Goal: Task Accomplishment & Management: Manage account settings

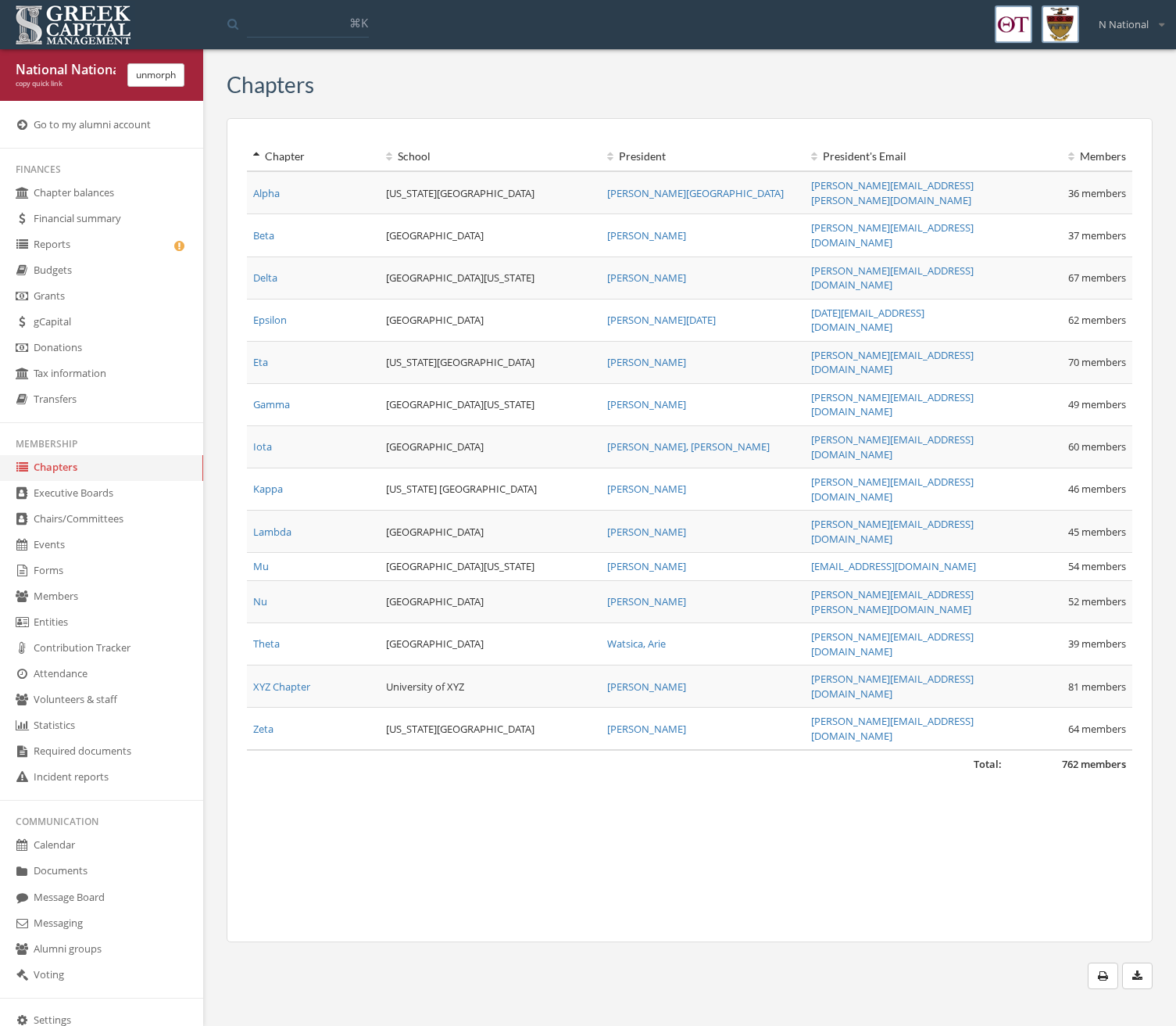
click at [80, 578] on link "Forms" at bounding box center [101, 571] width 203 height 26
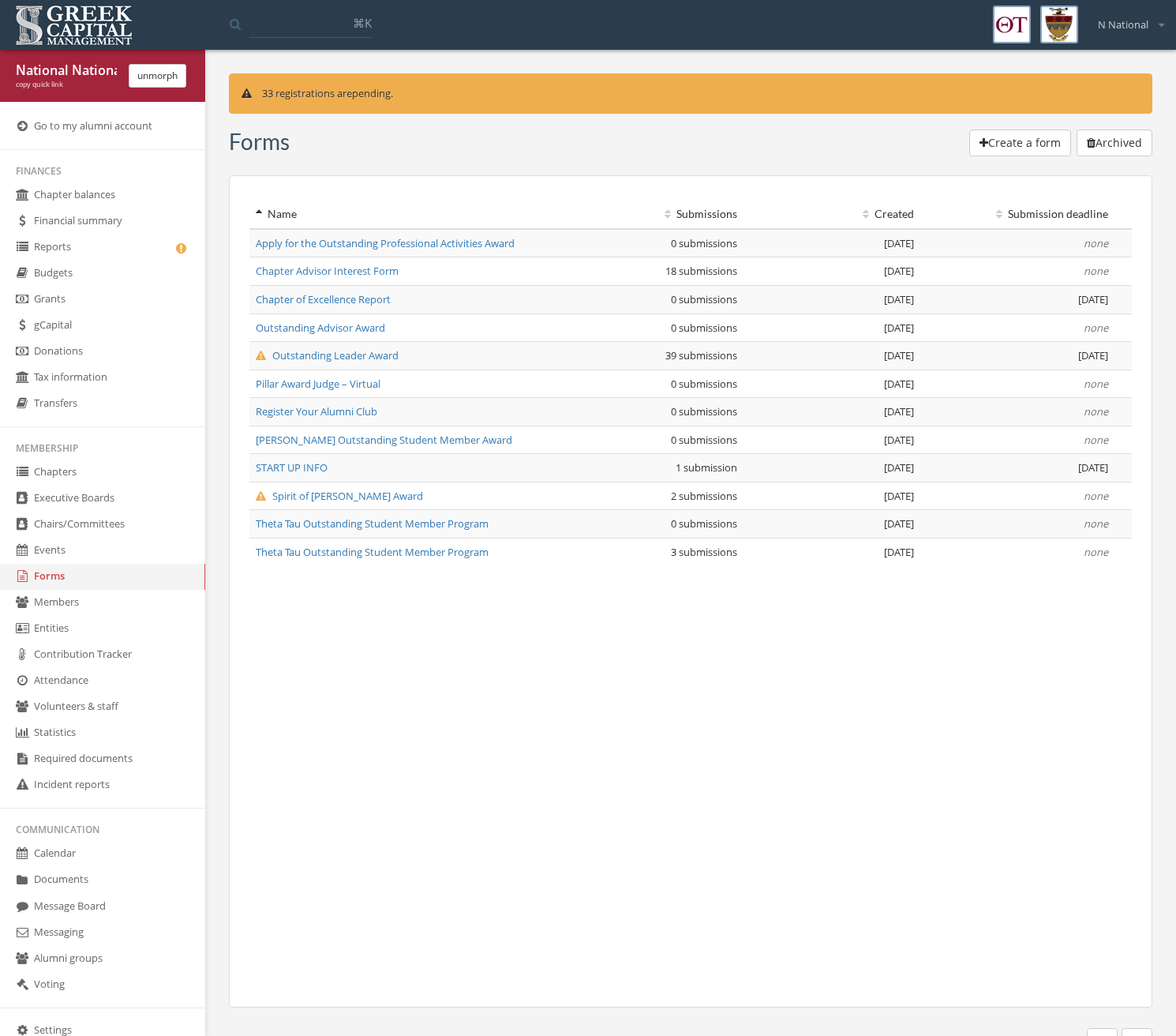
click at [304, 299] on span "Chapter of Excellence Report" at bounding box center [323, 299] width 135 height 14
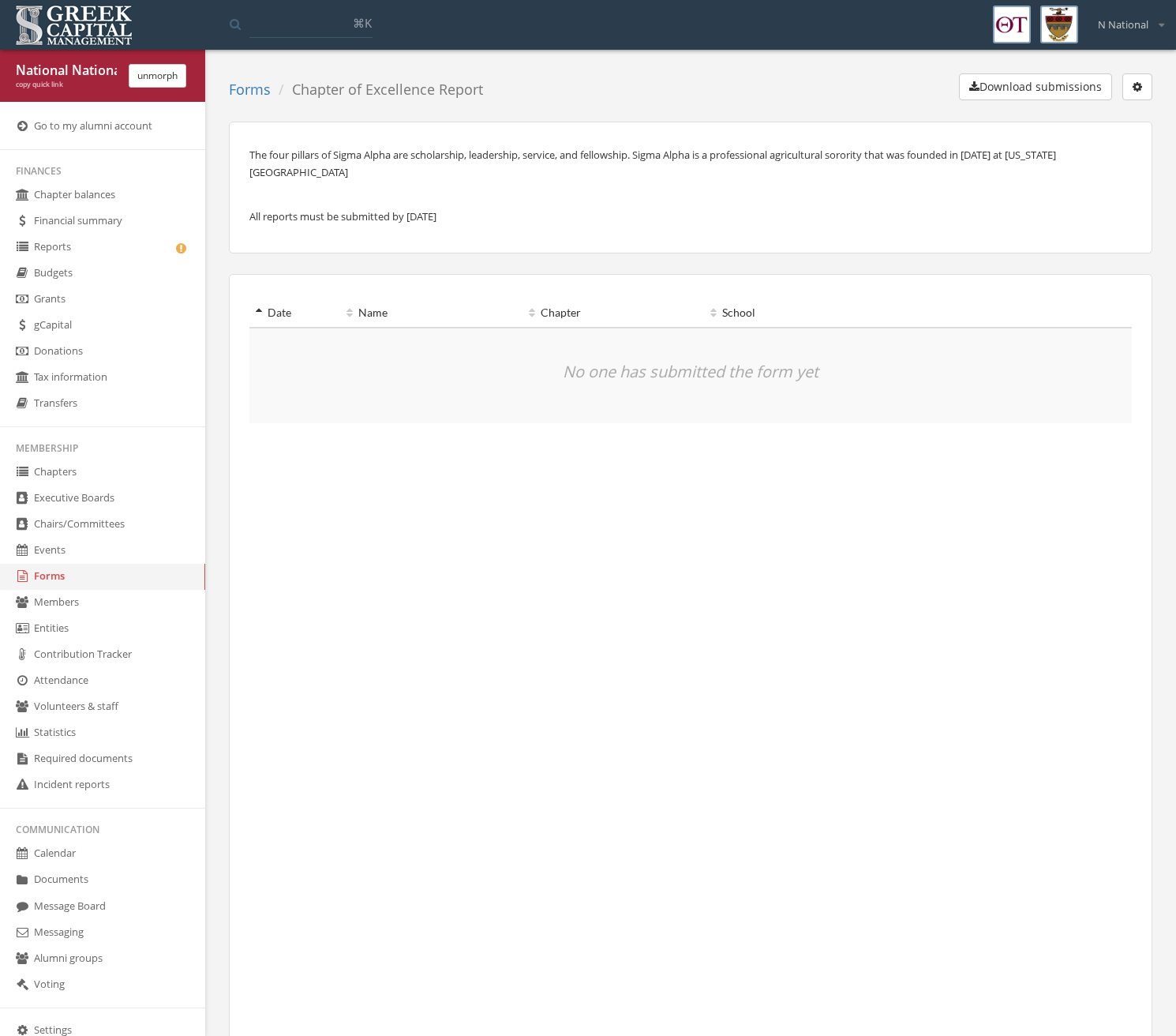
click at [1161, 76] on div "Forms Chapter of Excellence Report Download submissions Edit form Lock submissi…" at bounding box center [690, 614] width 947 height 1080
click at [1145, 92] on button "button" at bounding box center [1137, 87] width 30 height 27
click at [1130, 112] on link "Edit form" at bounding box center [1087, 118] width 117 height 24
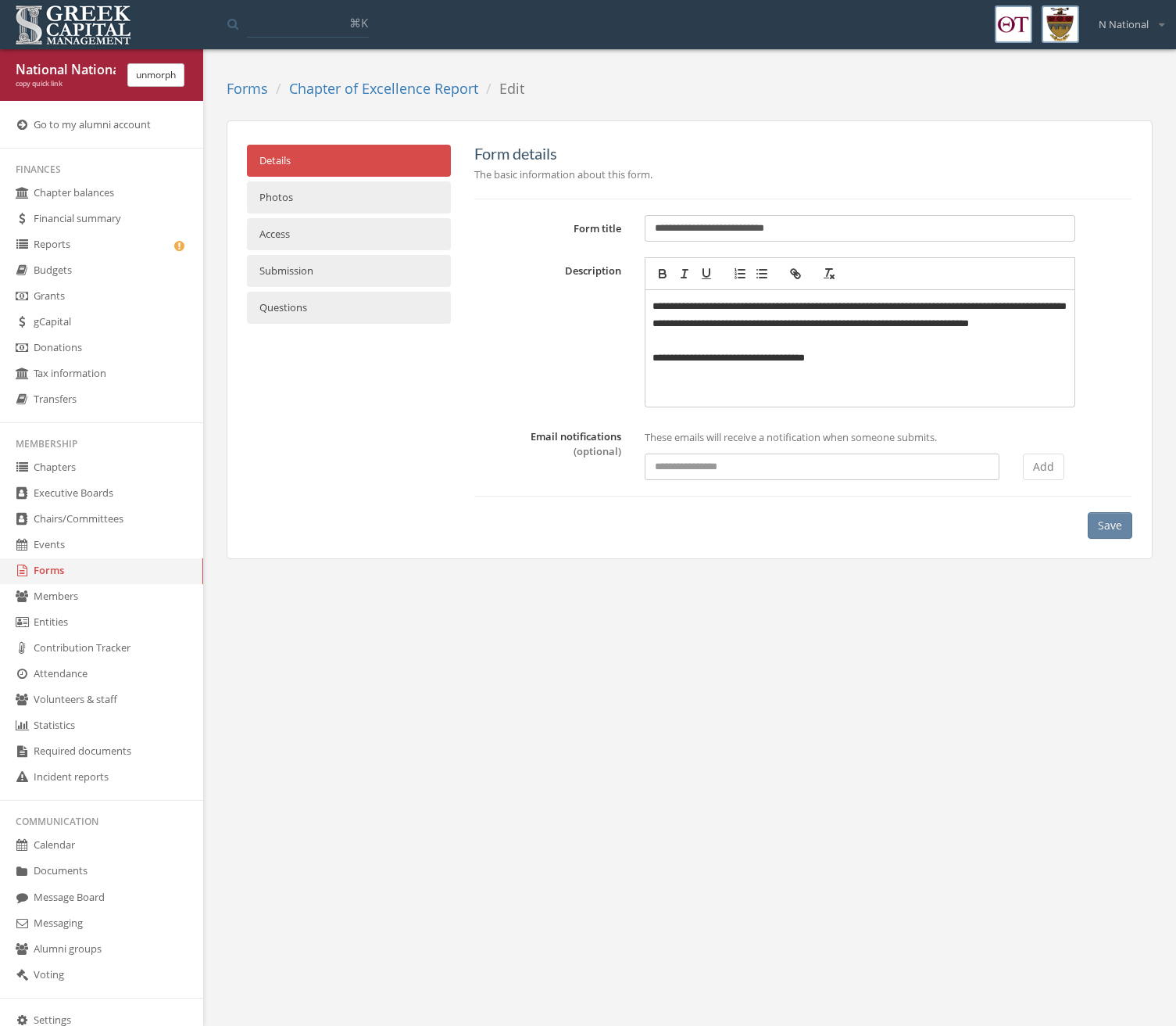
drag, startPoint x: 871, startPoint y: 238, endPoint x: 439, endPoint y: 159, distance: 439.2
click at [439, 159] on div "**********" at bounding box center [689, 341] width 909 height 394
paste input "**********"
type input "**********"
click at [1122, 521] on button "Save" at bounding box center [1110, 525] width 45 height 27
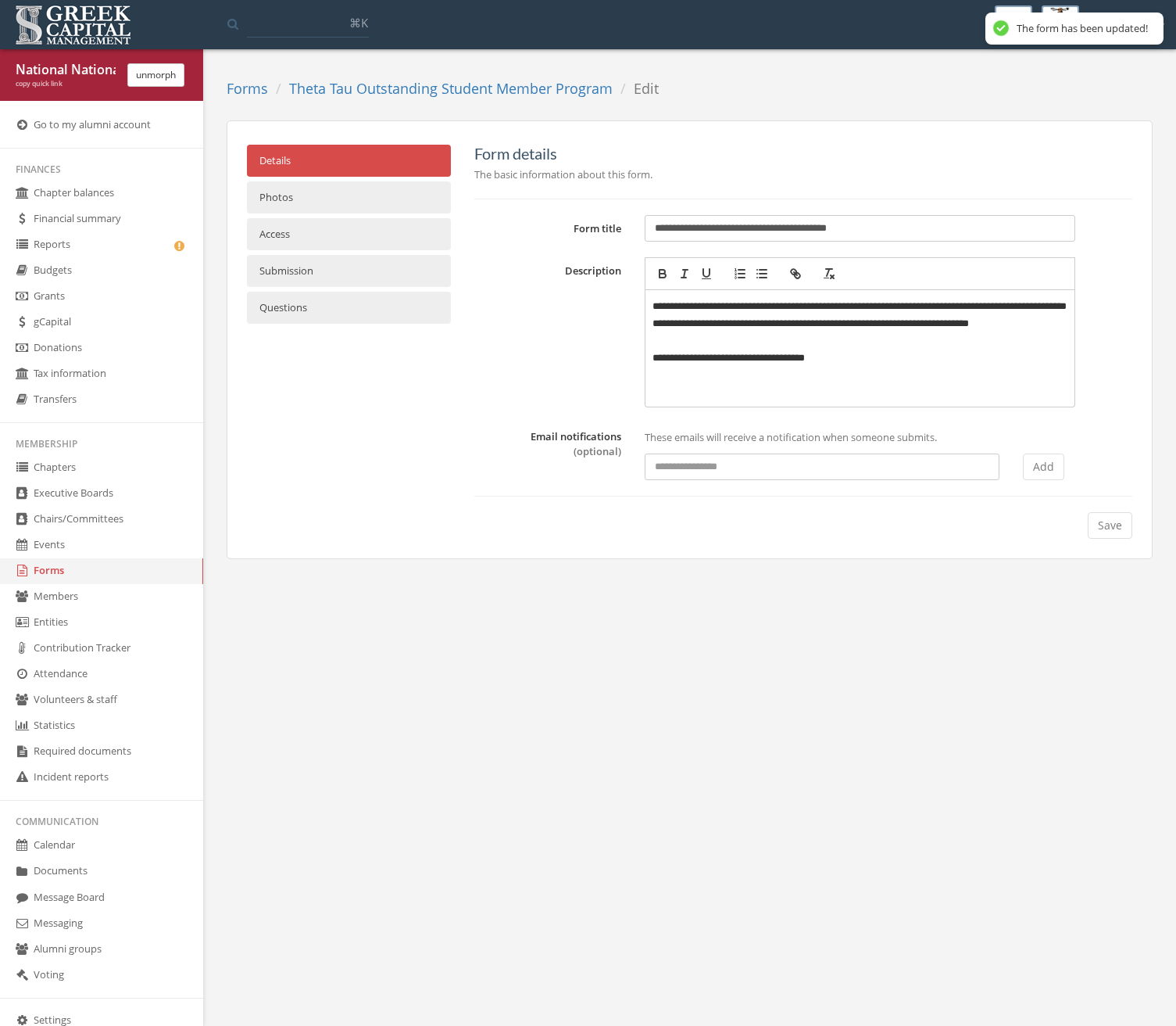
click at [321, 100] on ol "Forms Theta Tau Outstanding Student Member Program Edit" at bounding box center [448, 90] width 444 height 33
click at [325, 89] on link "Theta Tau Outstanding Student Member Program" at bounding box center [451, 88] width 324 height 19
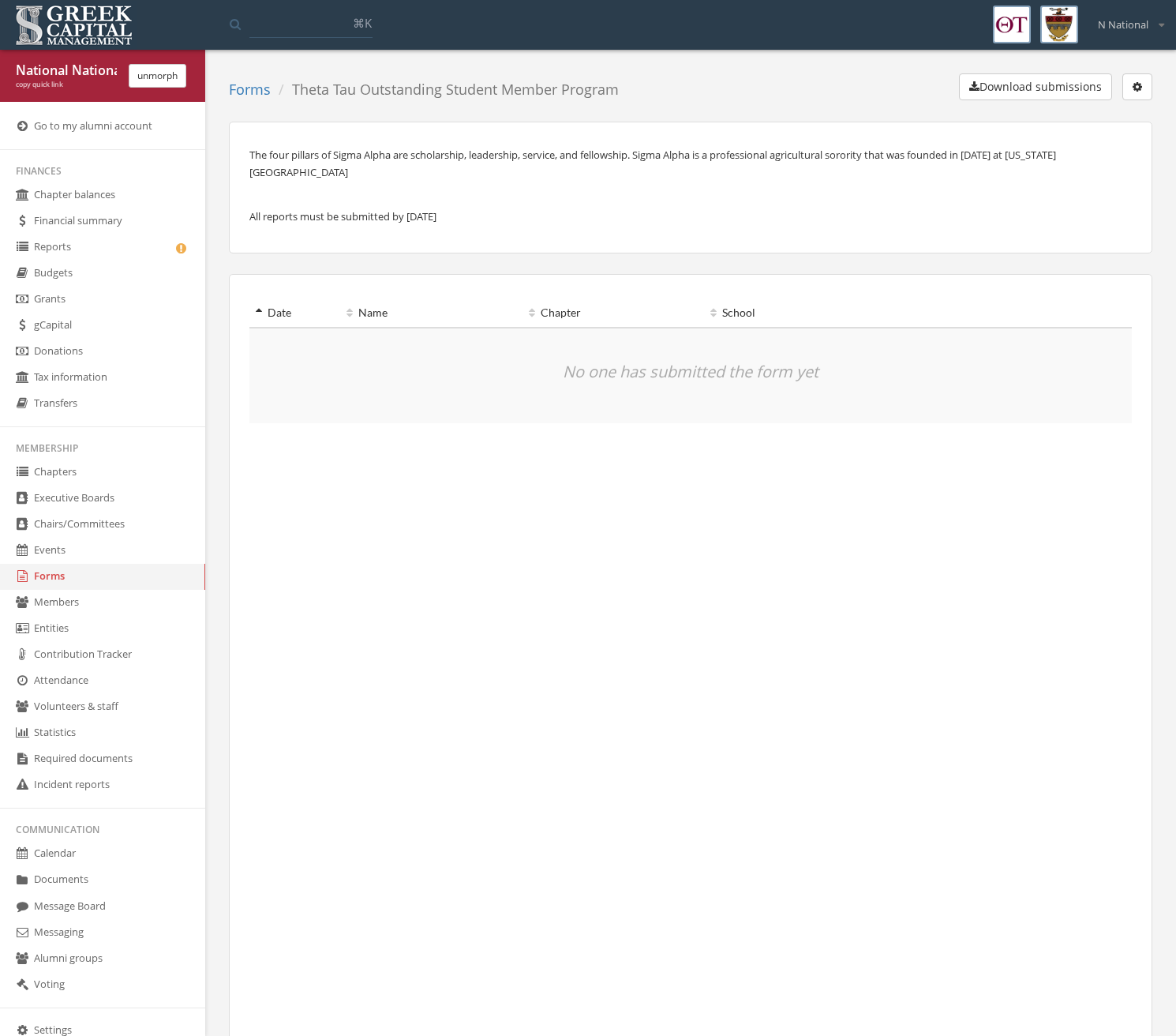
click at [241, 91] on link "Forms" at bounding box center [250, 89] width 42 height 19
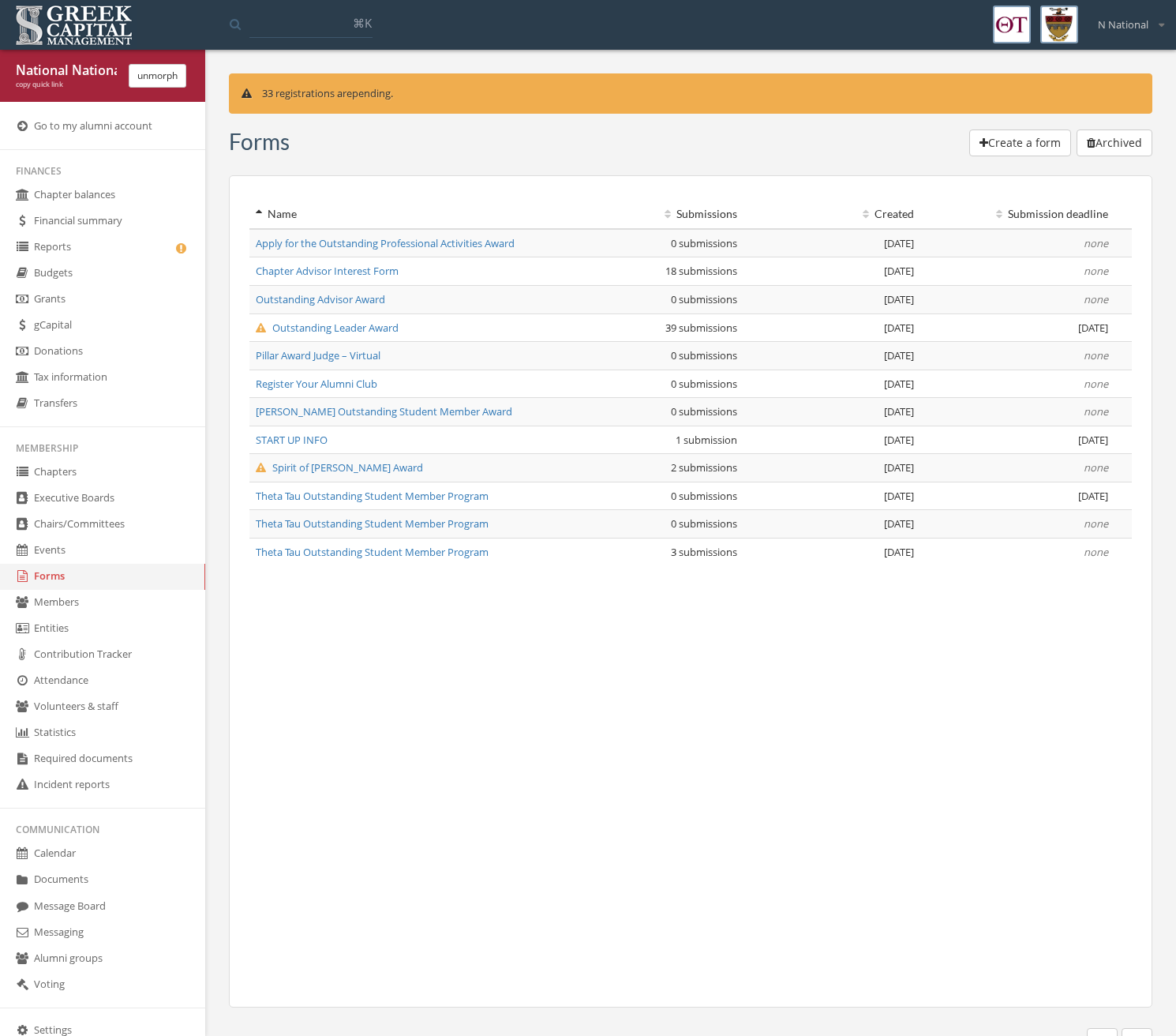
click at [317, 414] on span "[PERSON_NAME] Outstanding Student Member Award" at bounding box center [384, 411] width 257 height 14
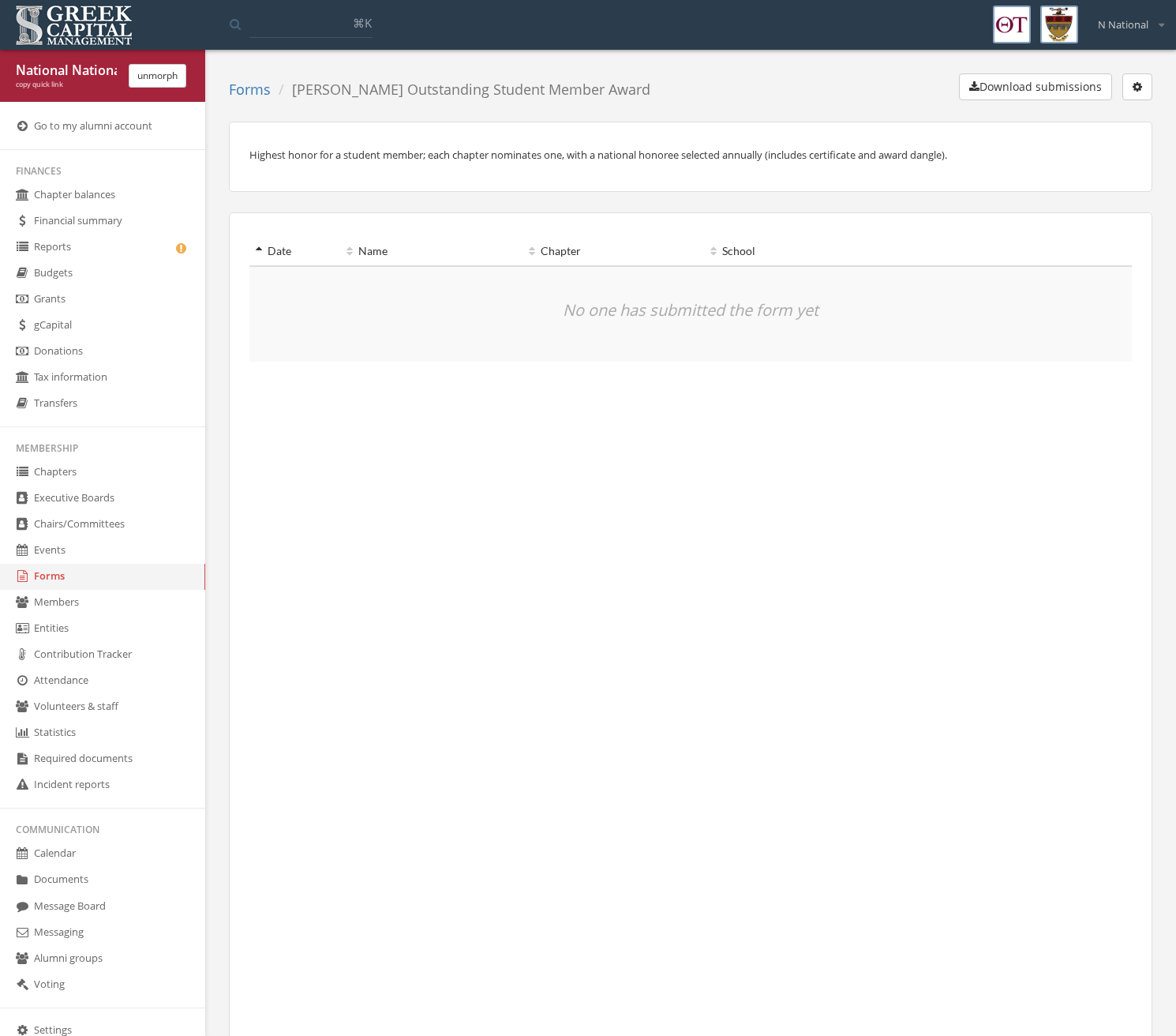
click at [1142, 89] on icon "button" at bounding box center [1137, 86] width 9 height 11
click at [1123, 114] on link "Edit form" at bounding box center [1087, 118] width 117 height 24
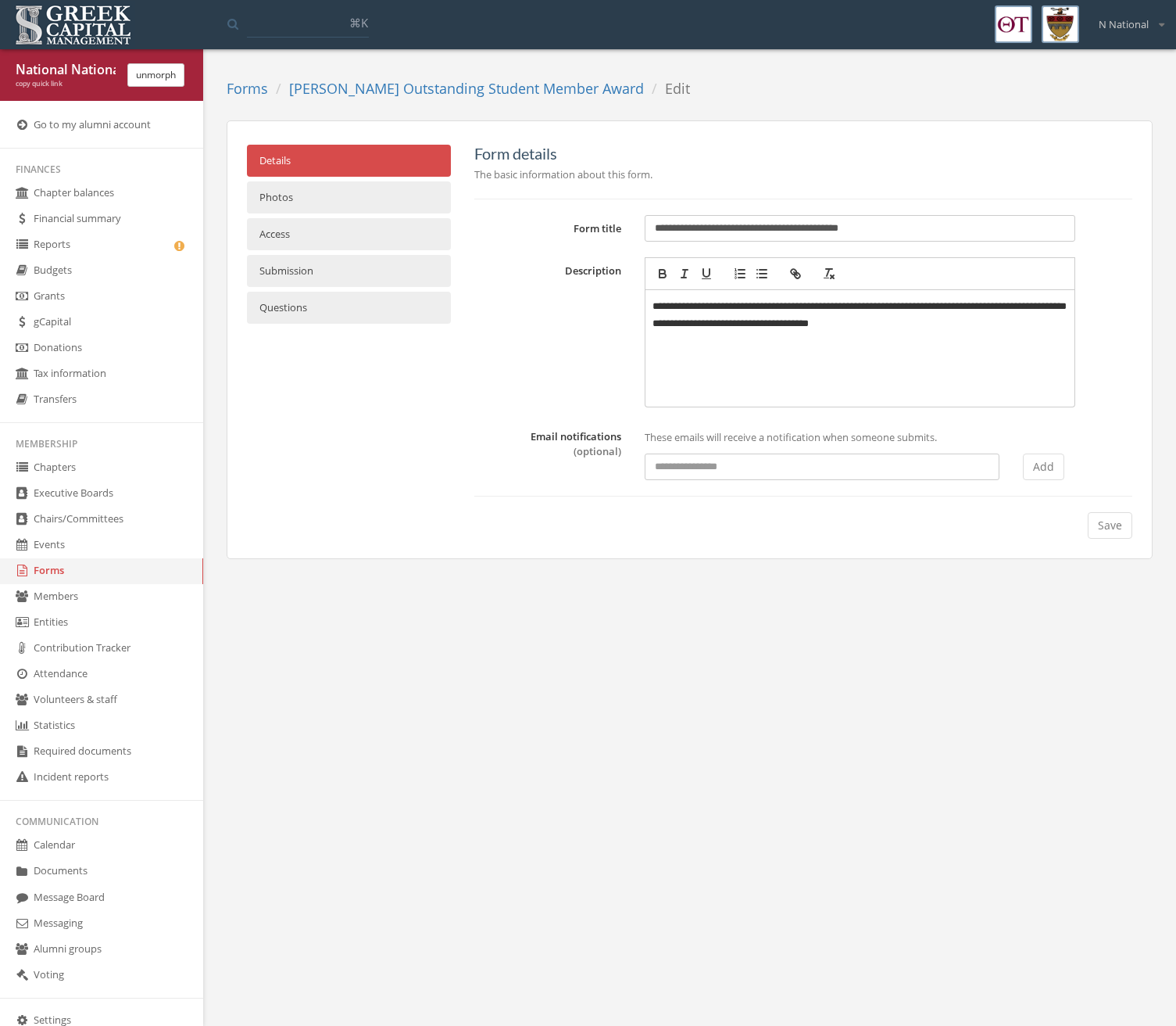
click at [394, 207] on link "Photos" at bounding box center [349, 197] width 204 height 32
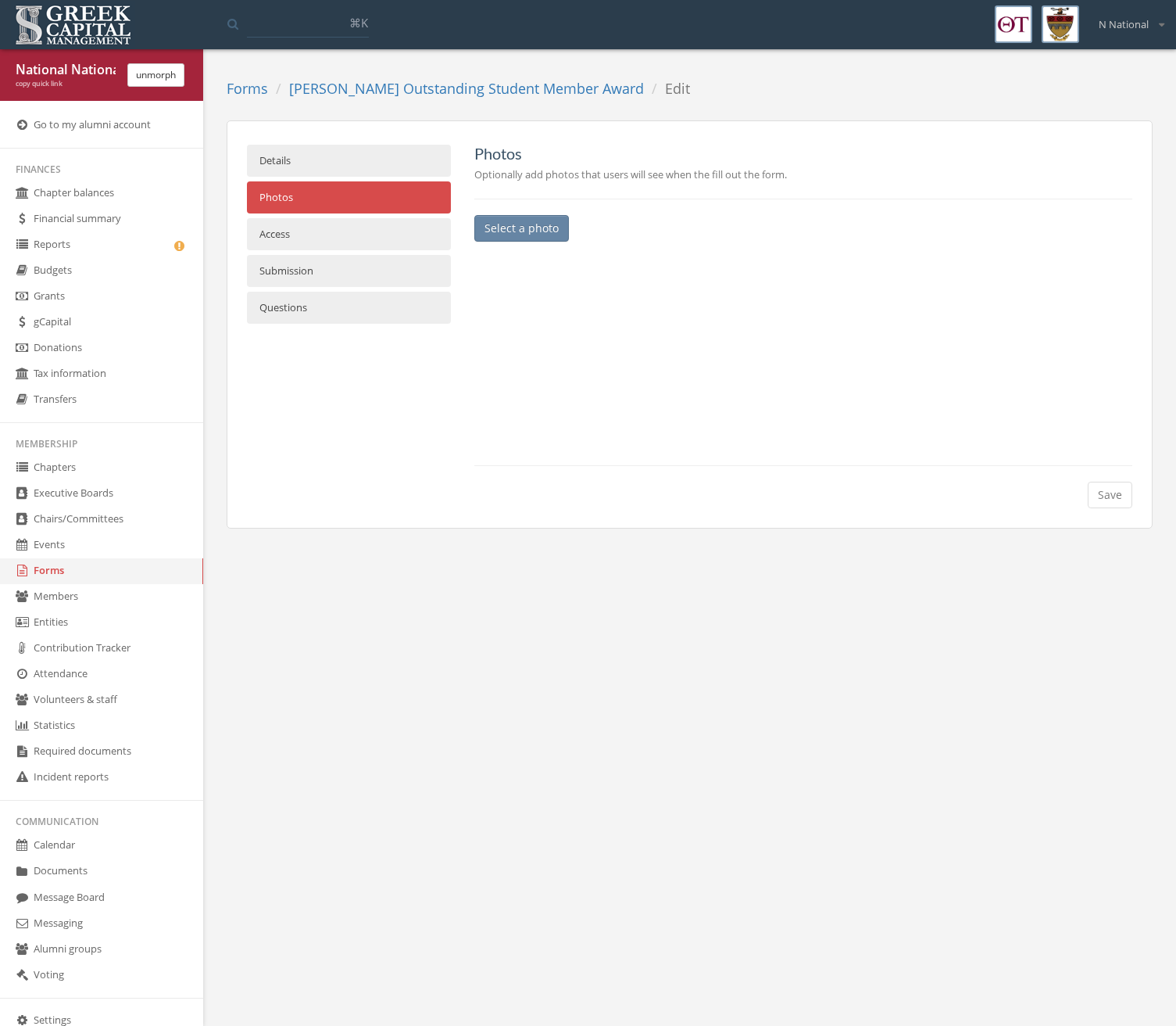
click at [377, 234] on link "Access" at bounding box center [349, 234] width 204 height 32
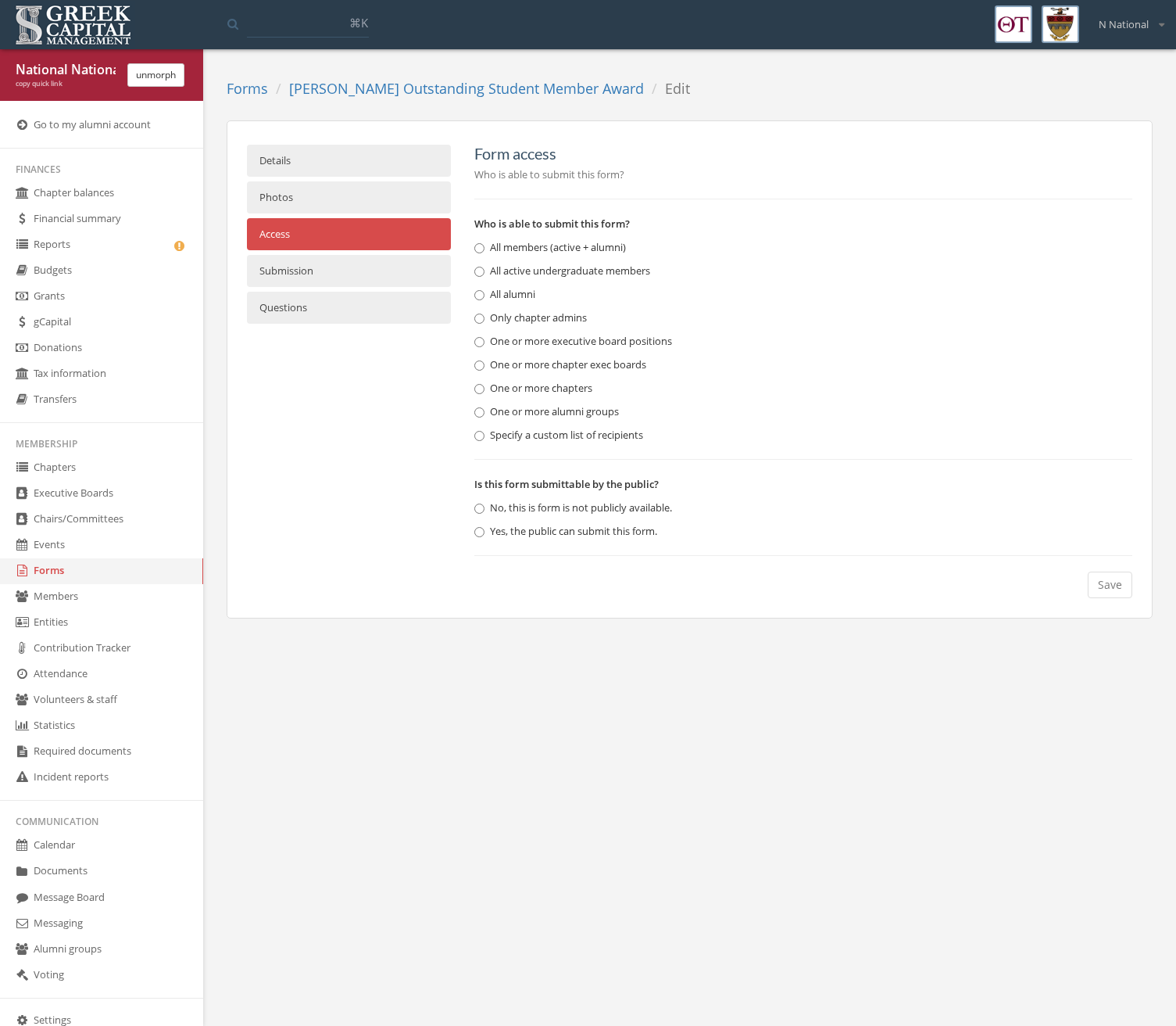
click at [378, 263] on link "Submission" at bounding box center [349, 271] width 204 height 32
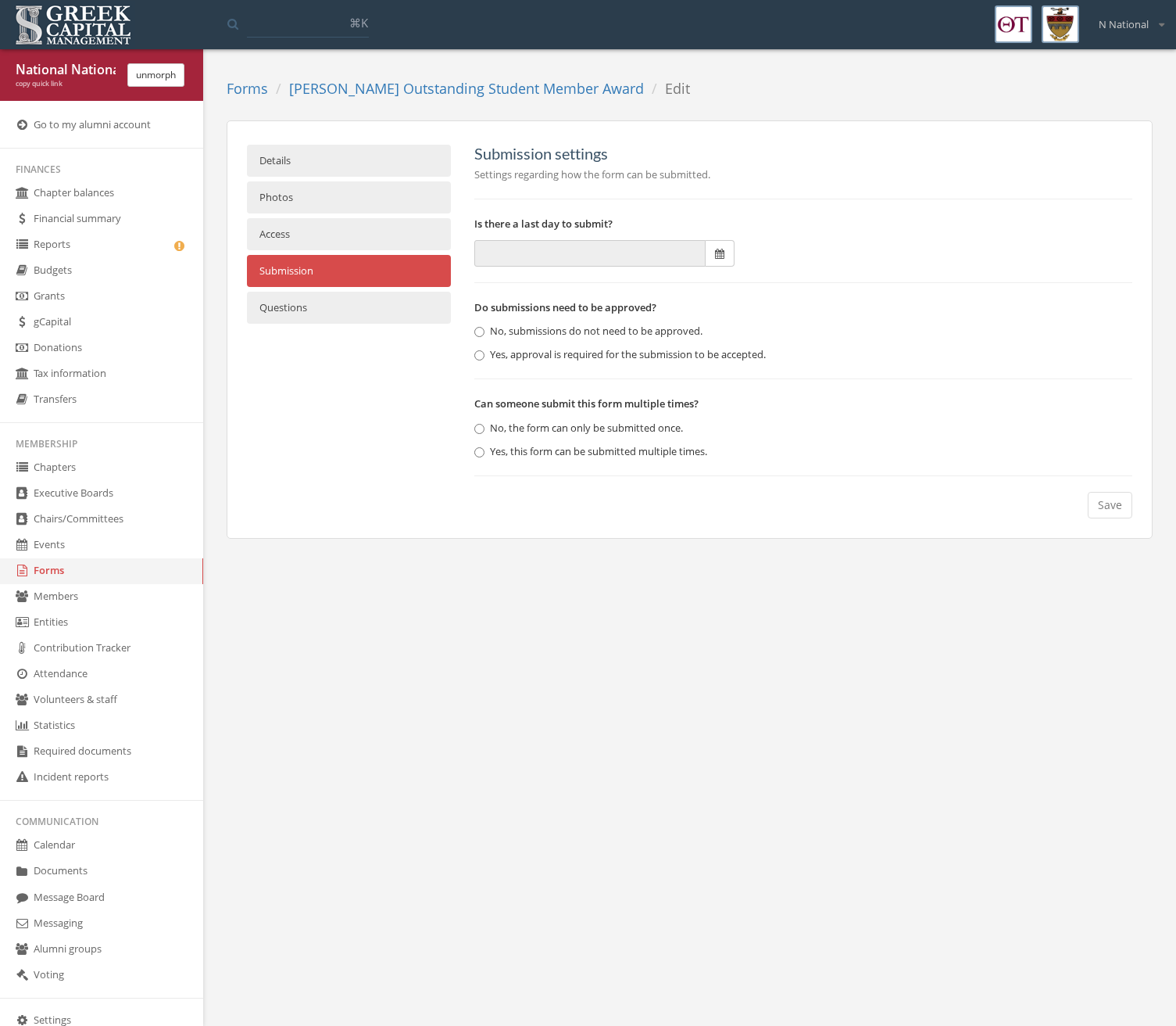
click at [366, 305] on link "Questions" at bounding box center [349, 307] width 204 height 32
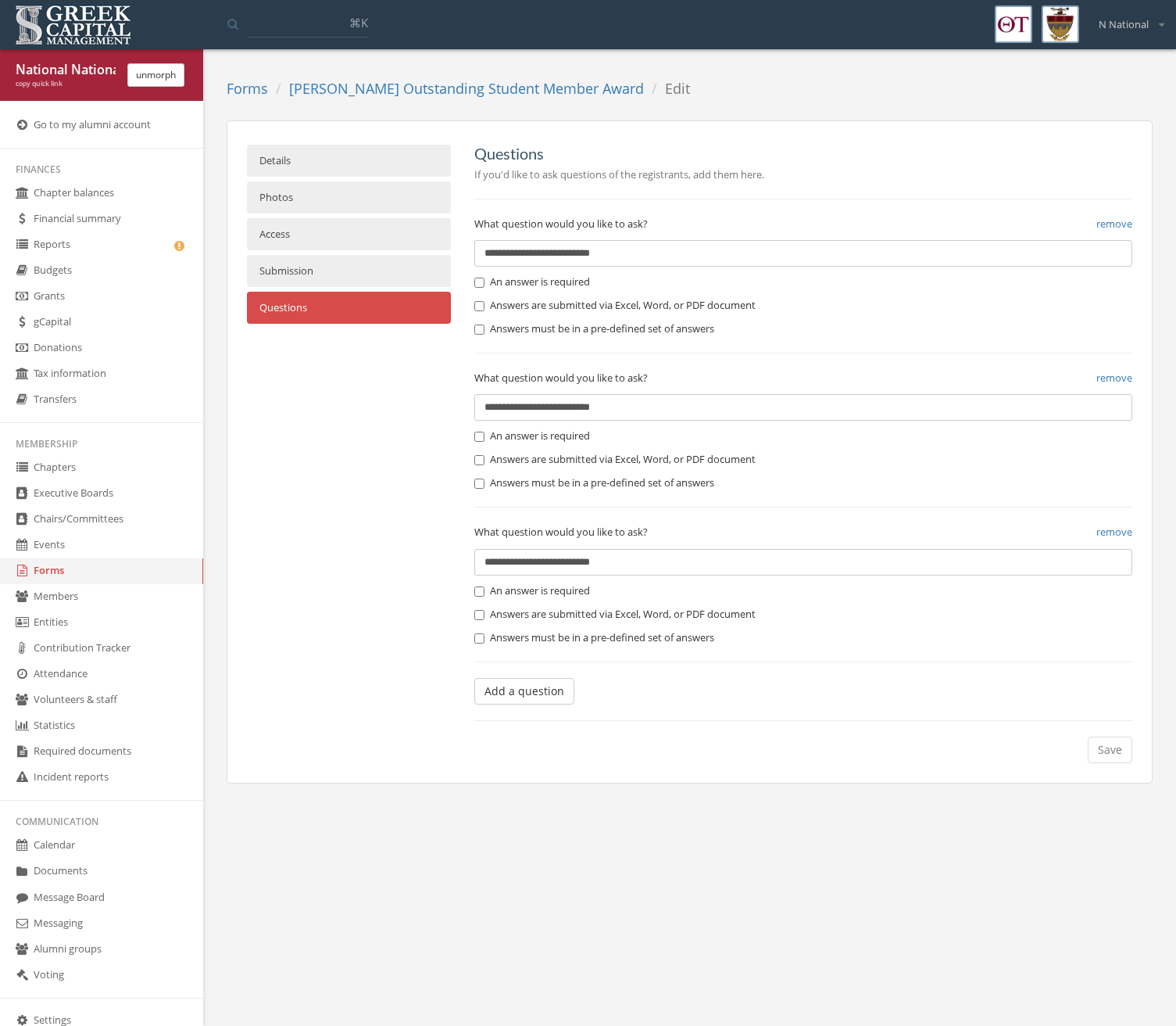
click at [365, 258] on link "Submission" at bounding box center [349, 271] width 204 height 32
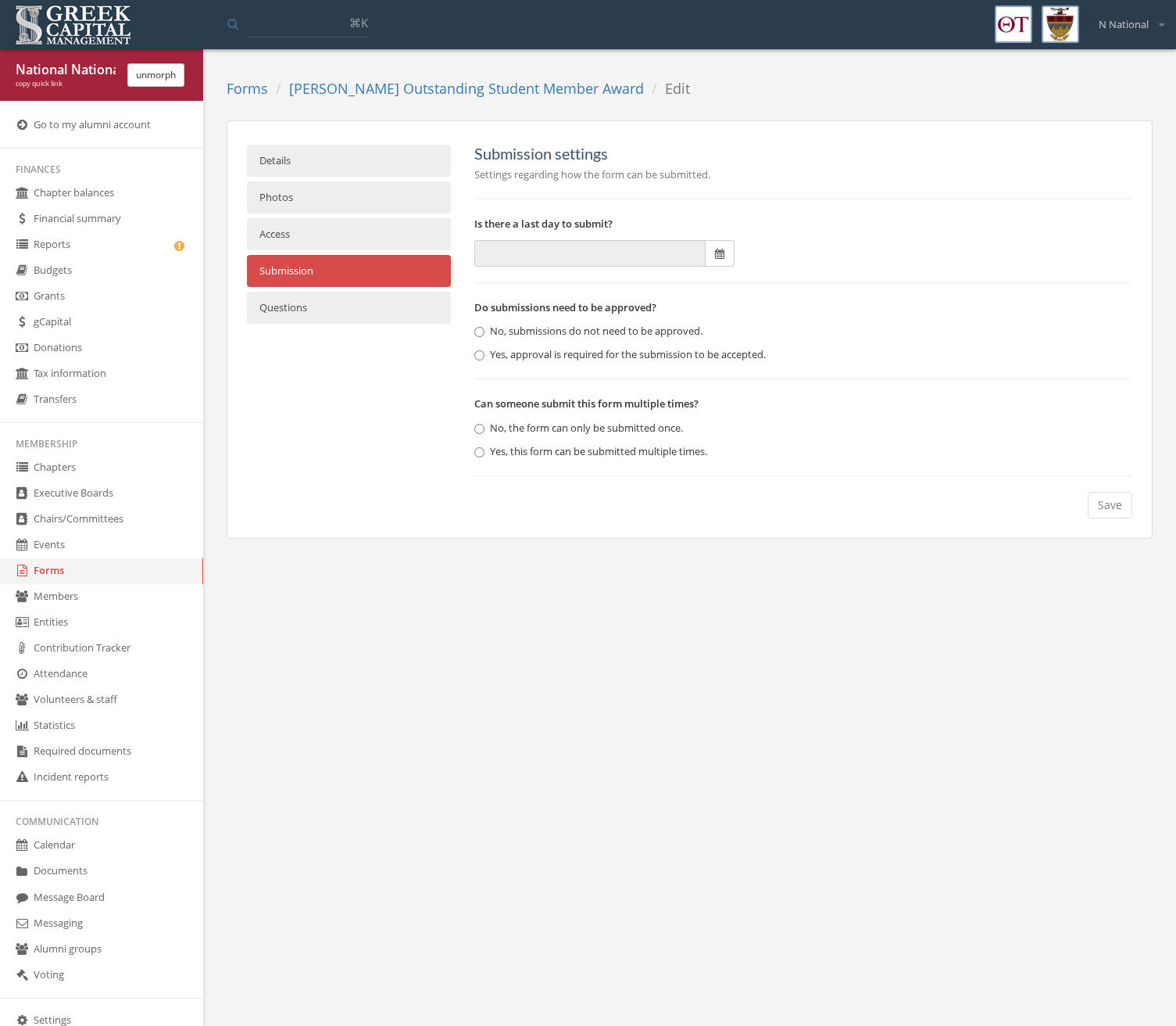
click at [341, 158] on link "Details" at bounding box center [349, 160] width 204 height 32
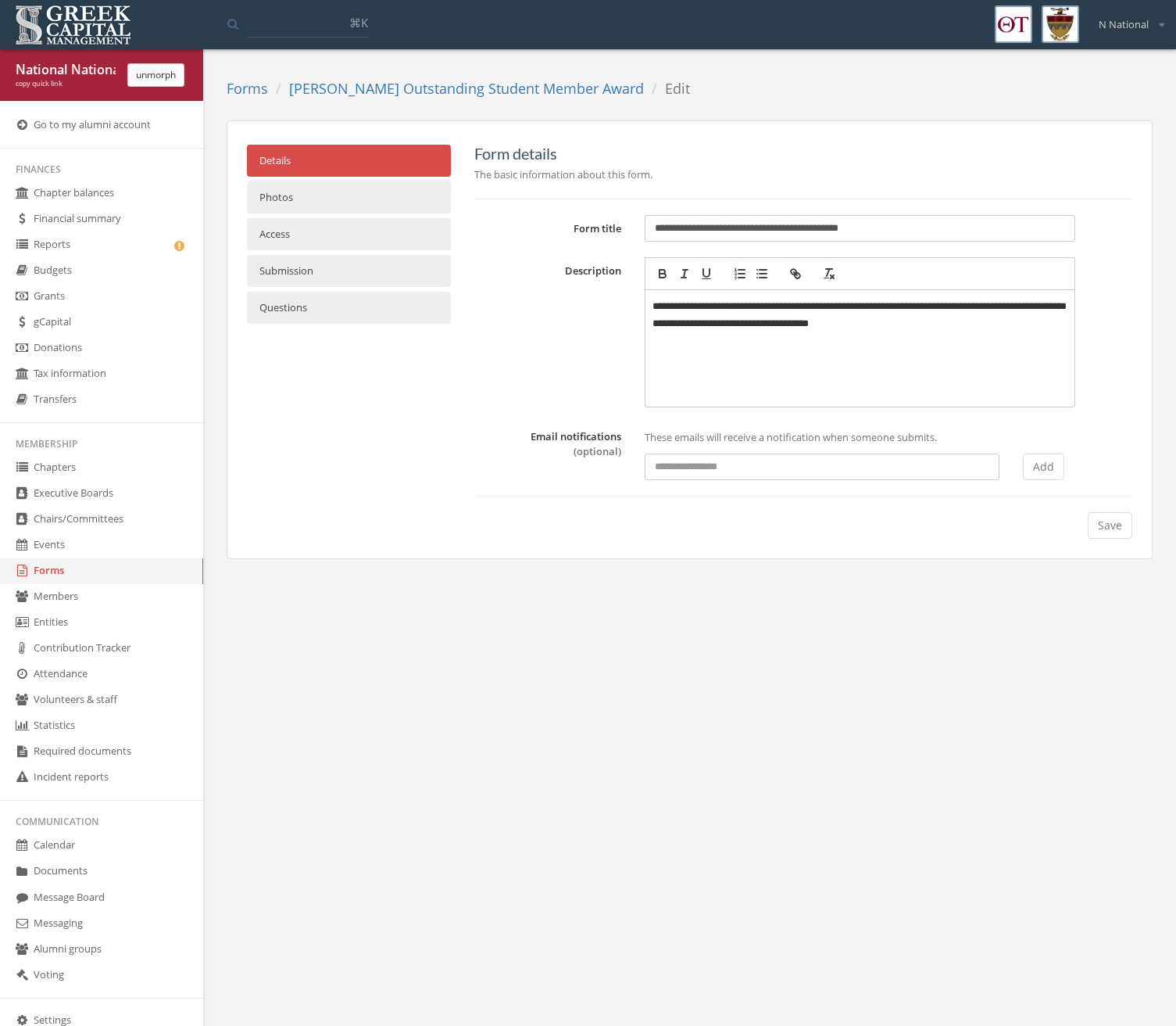
click at [317, 205] on link "Photos" at bounding box center [349, 197] width 204 height 32
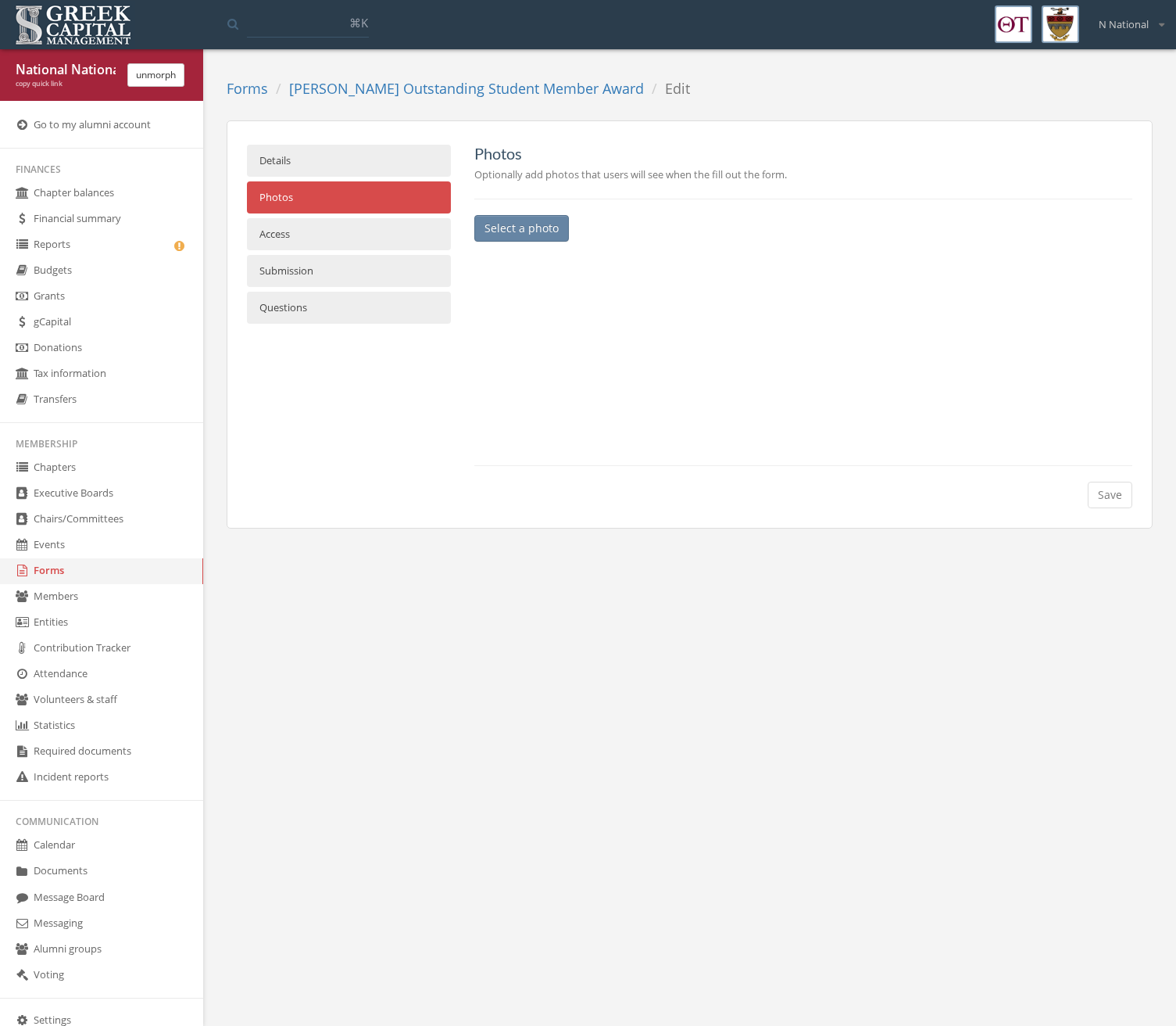
click at [329, 243] on link "Access" at bounding box center [349, 234] width 204 height 32
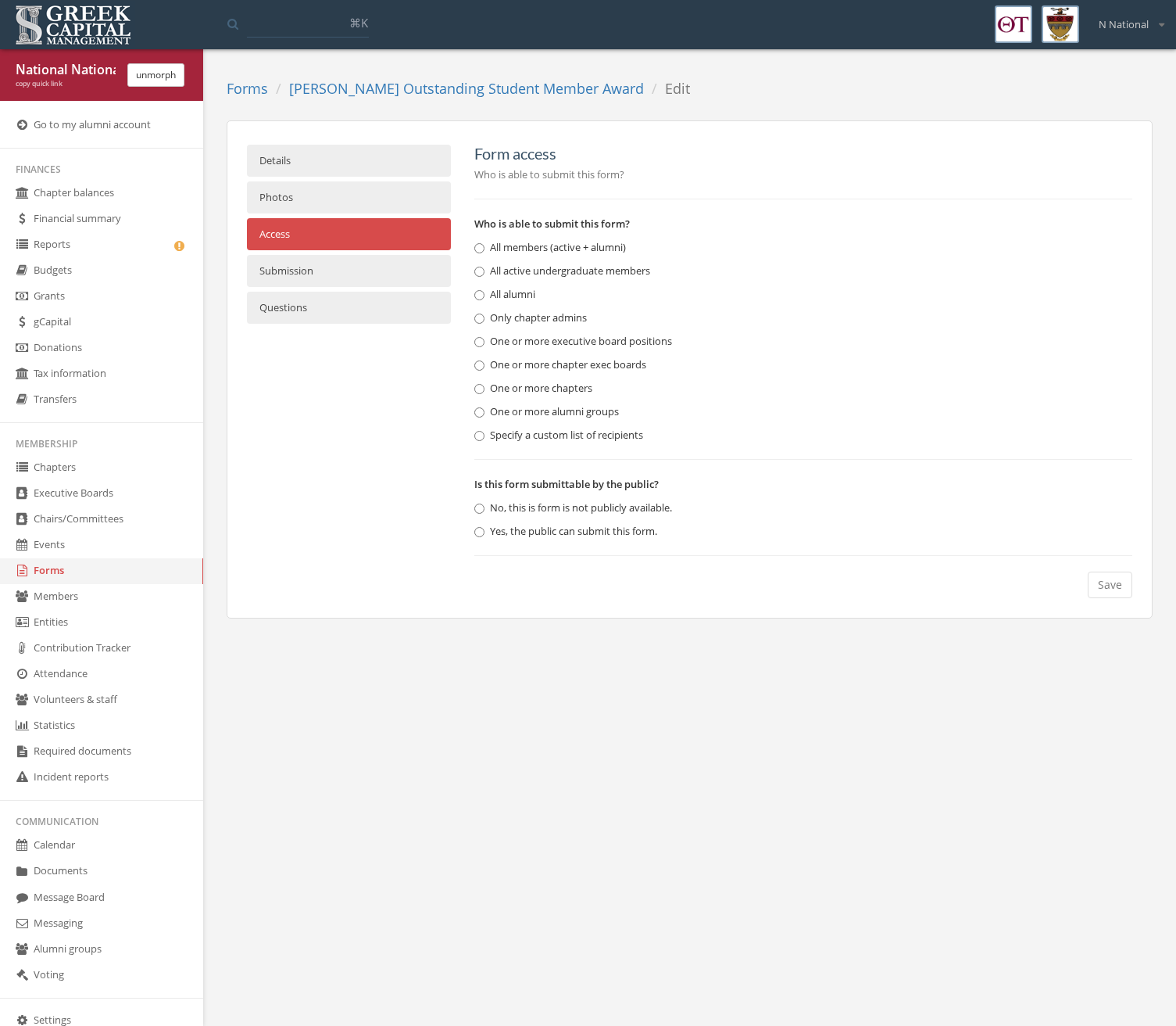
click at [233, 91] on link "Forms" at bounding box center [247, 88] width 42 height 19
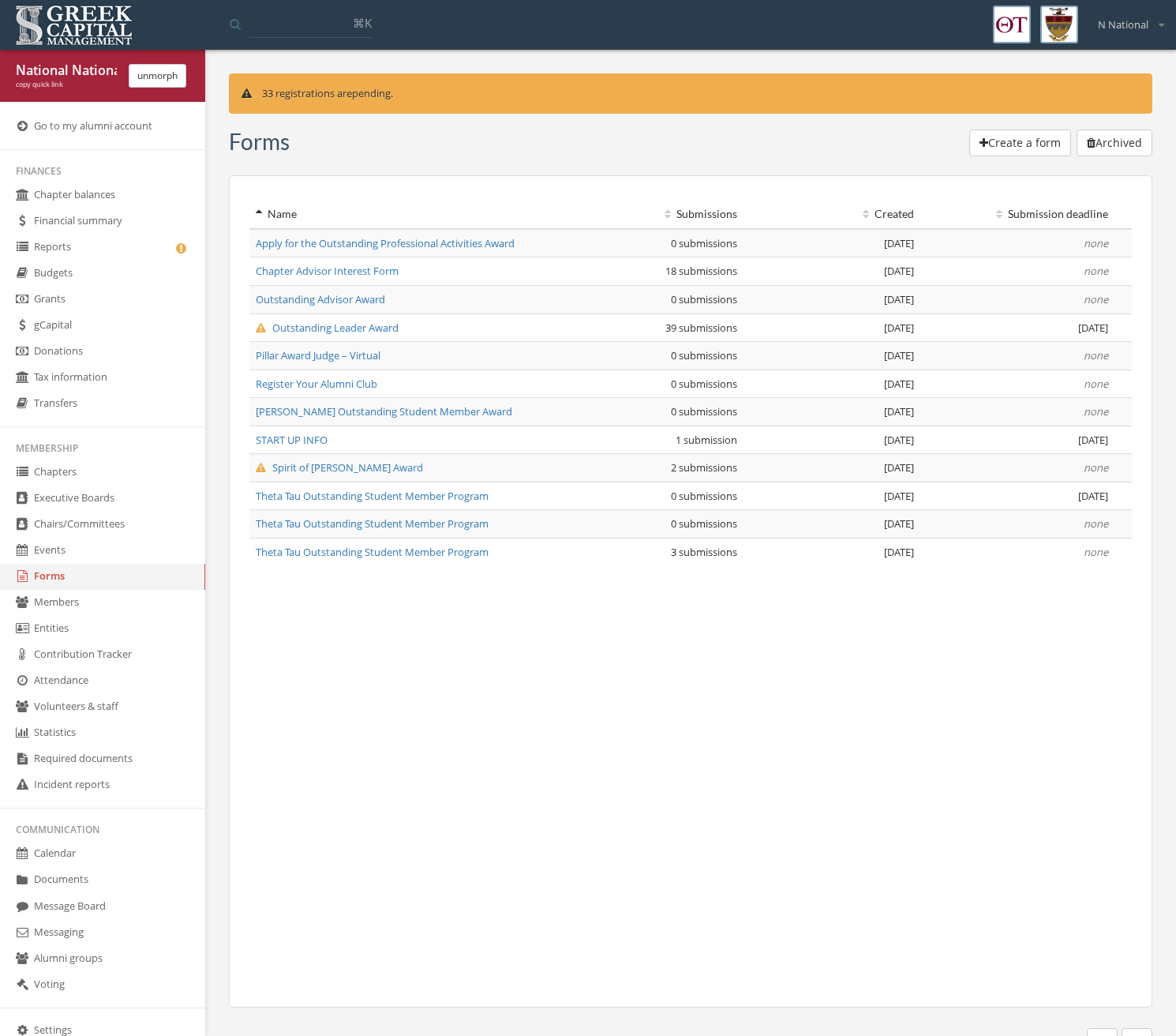
click at [141, 75] on button "unmorph" at bounding box center [157, 75] width 58 height 23
